Goal: Submit feedback/report problem

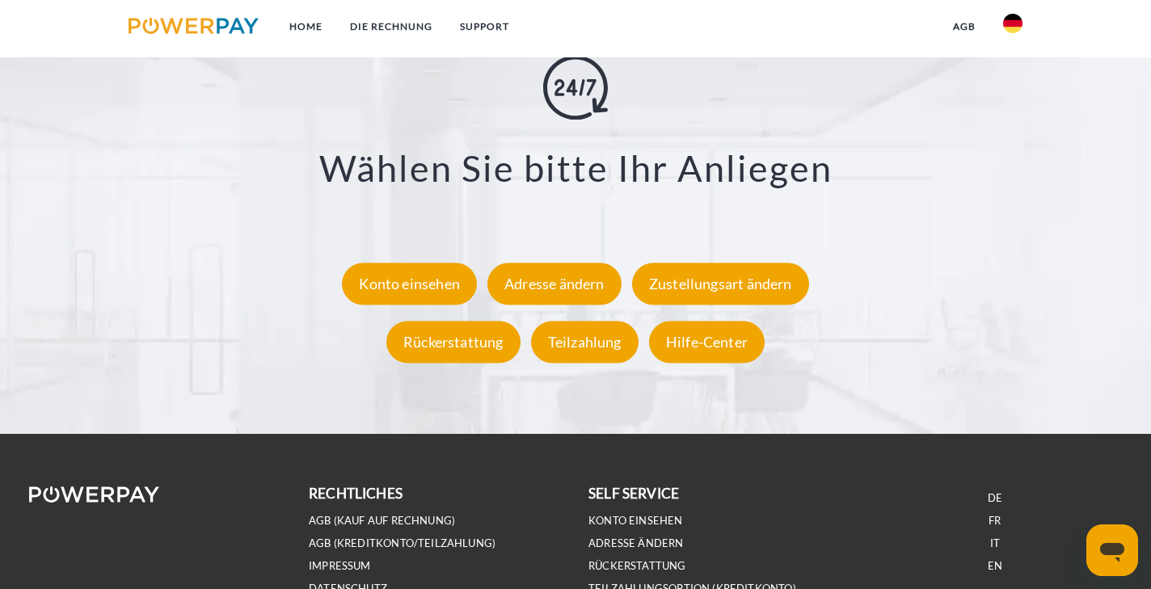
scroll to position [2906, 0]
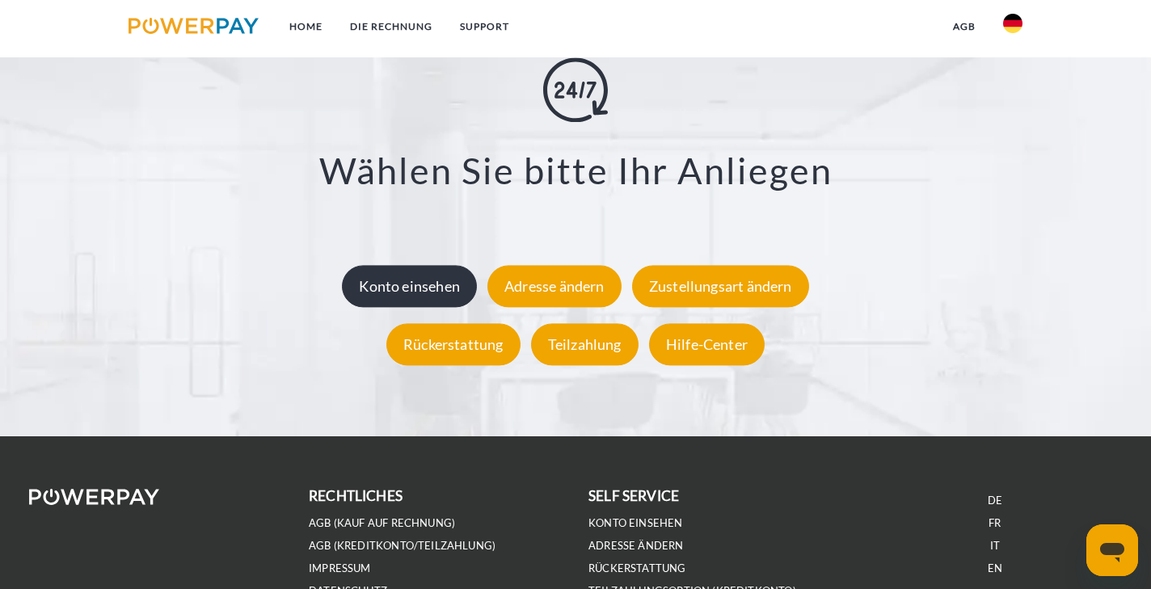
click at [399, 291] on div "Konto einsehen" at bounding box center [409, 287] width 135 height 42
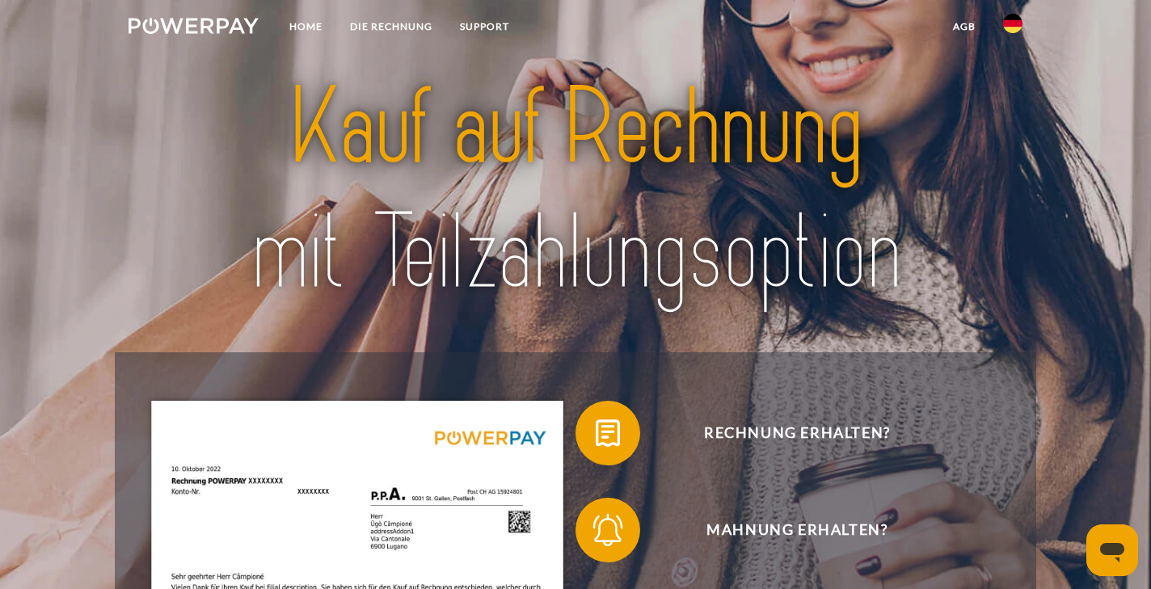
scroll to position [0, 0]
click at [297, 25] on link "Home" at bounding box center [306, 26] width 61 height 29
click at [390, 19] on link "DIE RECHNUNG" at bounding box center [391, 26] width 110 height 29
click at [486, 19] on link "SUPPORT" at bounding box center [484, 26] width 77 height 29
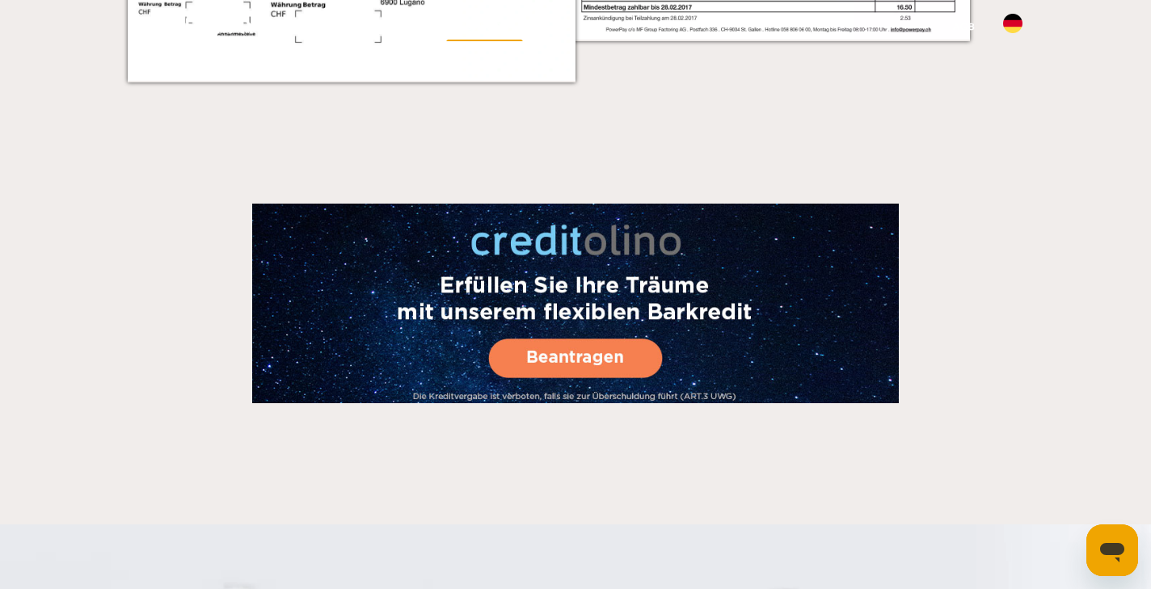
scroll to position [2719, 0]
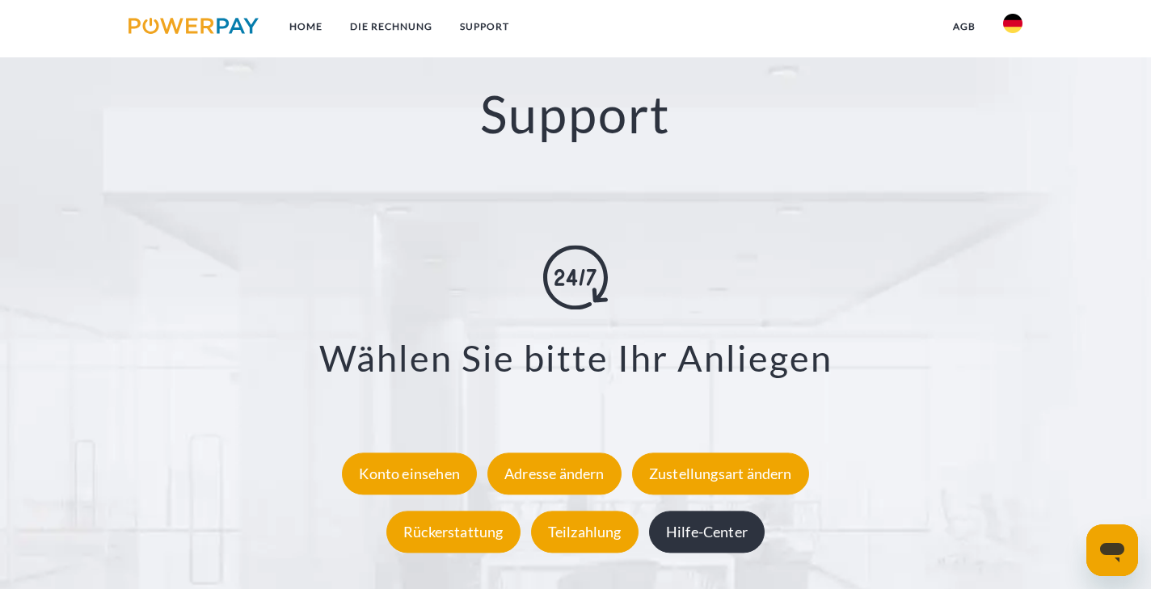
click at [720, 530] on div "Hilfe-Center" at bounding box center [707, 532] width 116 height 42
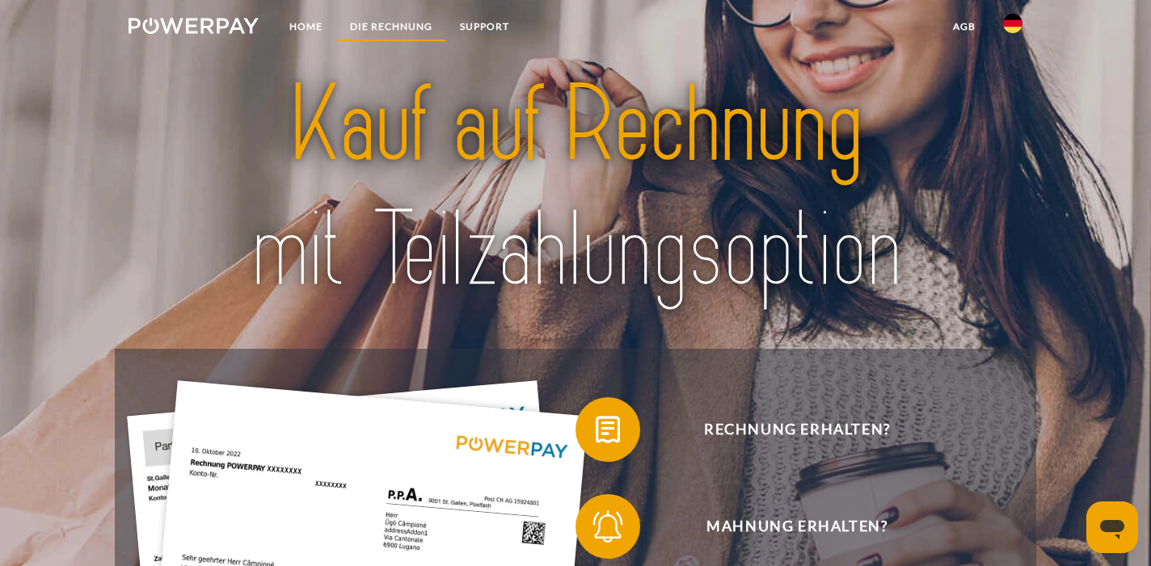
click at [414, 24] on link "DIE RECHNUNG" at bounding box center [391, 26] width 110 height 29
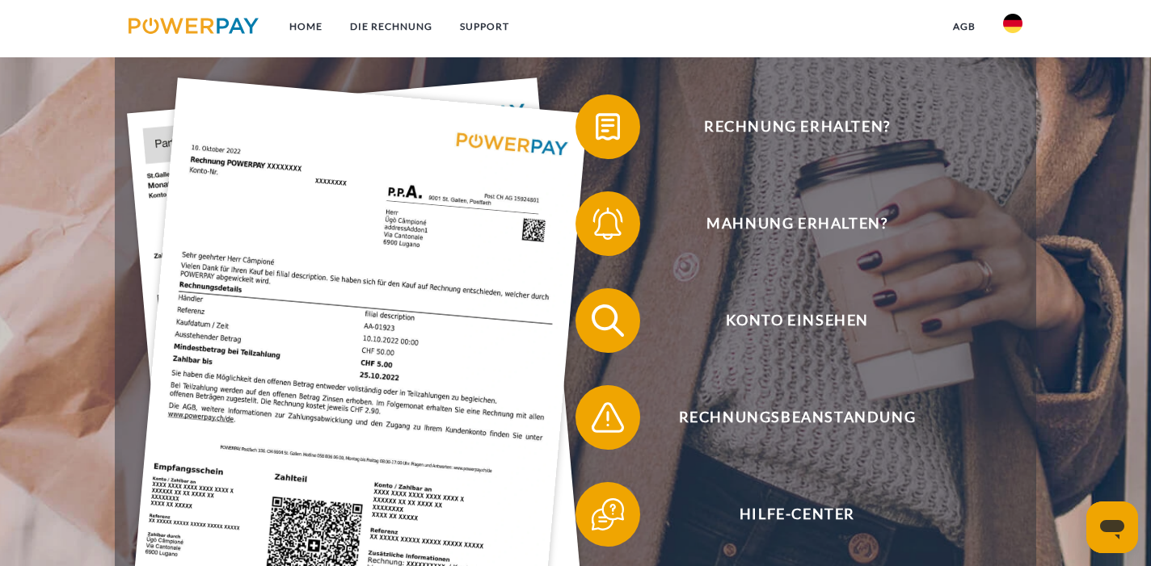
scroll to position [296, 0]
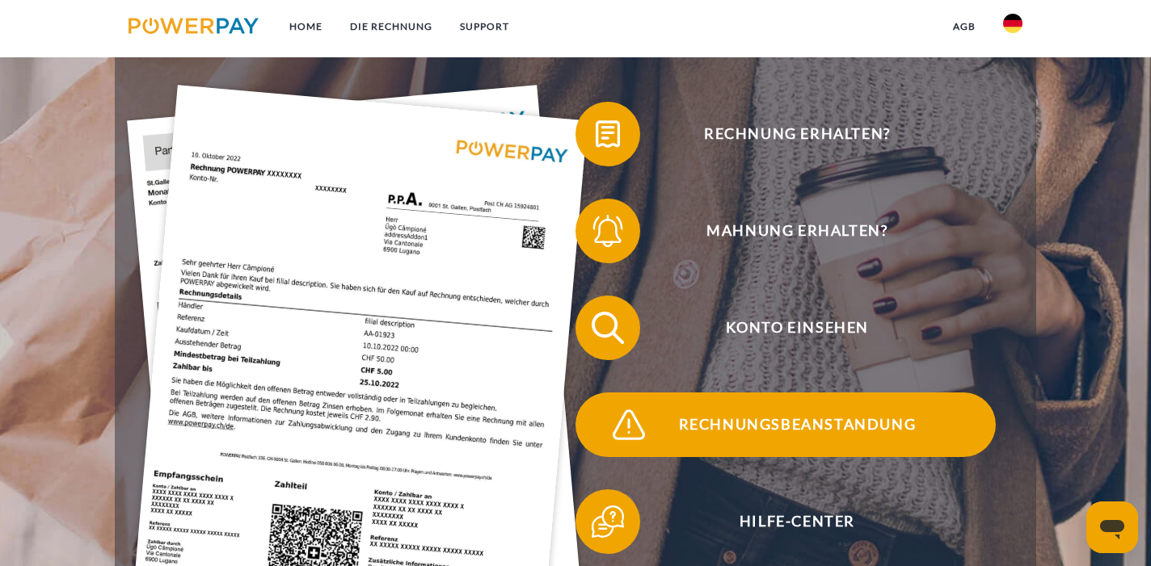
click at [714, 417] on span "Rechnungsbeanstandung" at bounding box center [797, 425] width 396 height 65
